Goal: Information Seeking & Learning: Check status

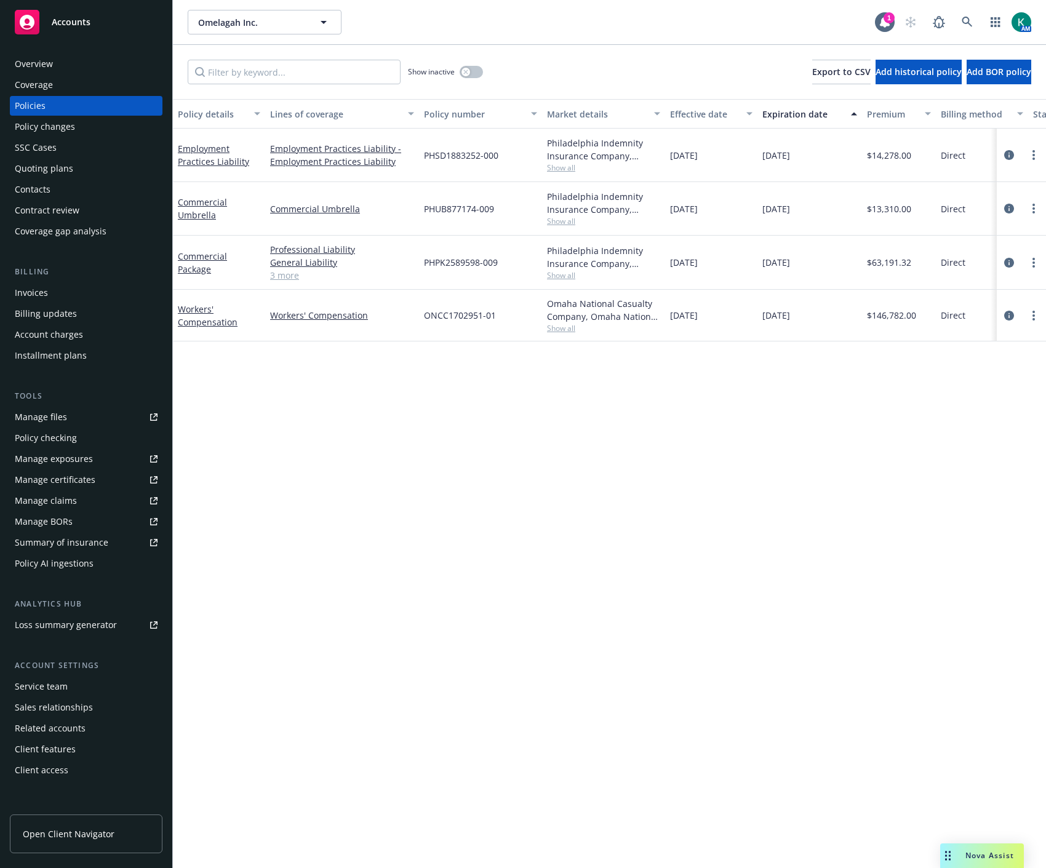
click at [814, 556] on div "Policy details Lines of coverage Policy number Market details Effective date Ex…" at bounding box center [609, 483] width 873 height 769
